Goal: Find specific page/section: Find specific page/section

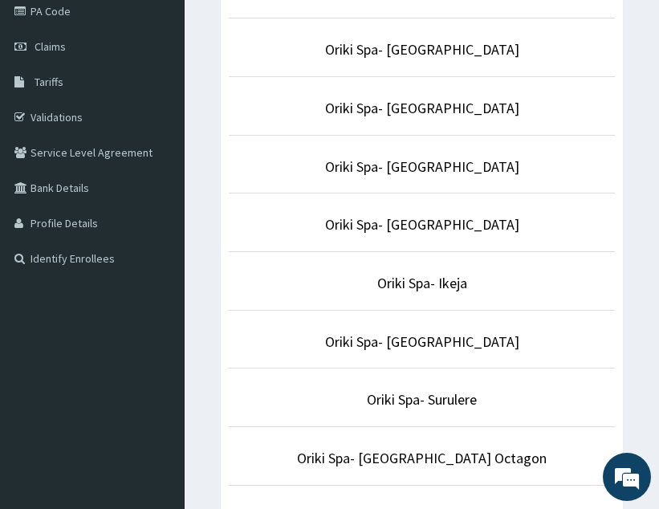
scroll to position [344, 0]
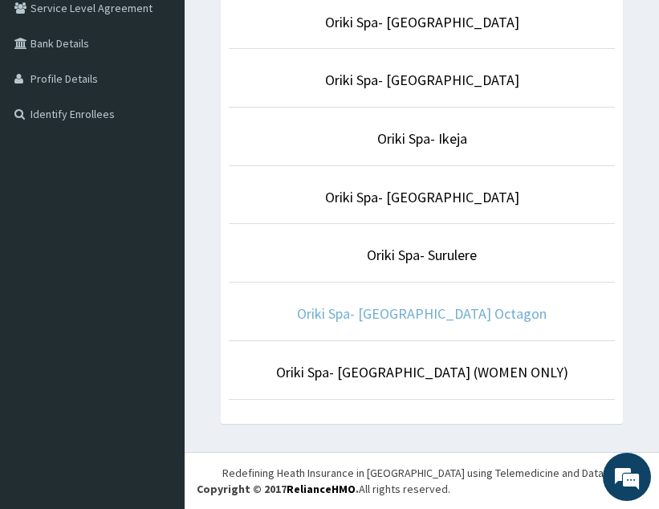
click at [428, 313] on link "Oriki Spa- [GEOGRAPHIC_DATA] Octagon" at bounding box center [422, 313] width 250 height 18
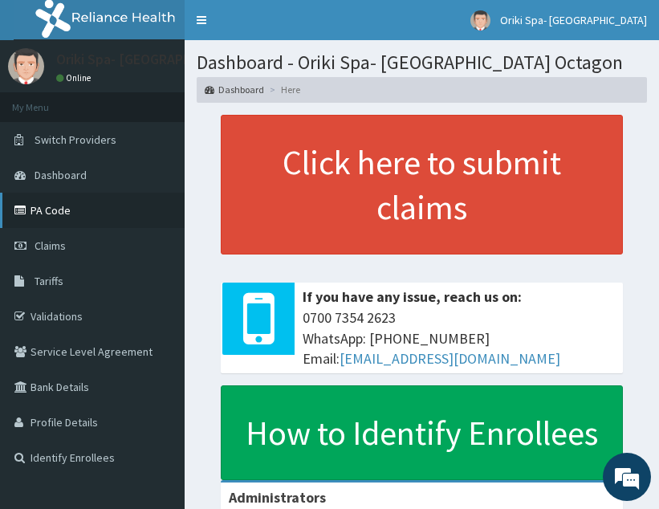
click at [72, 206] on link "PA Code" at bounding box center [92, 210] width 185 height 35
